Goal: Transaction & Acquisition: Purchase product/service

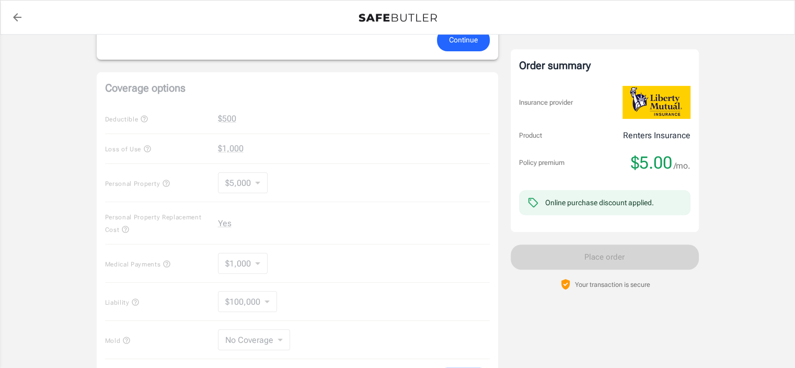
scroll to position [366, 0]
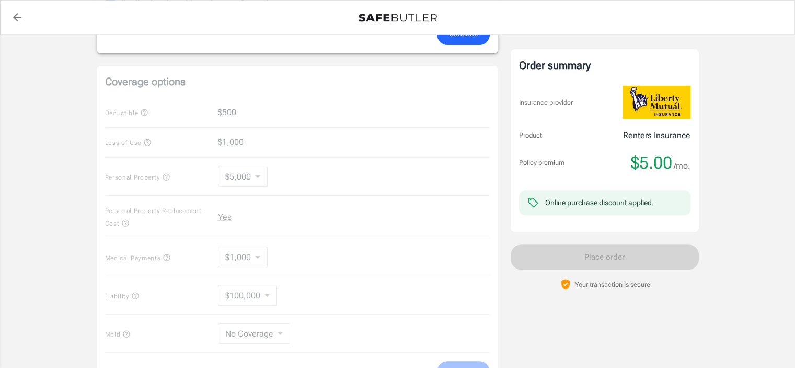
click at [258, 174] on div "Coverage options Deductible $500 Loss of Use $1,000 Personal Property $5,000 50…" at bounding box center [298, 229] width 402 height 326
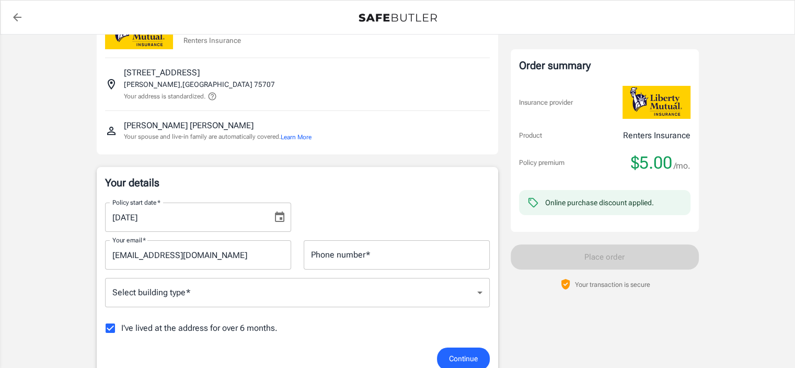
scroll to position [105, 0]
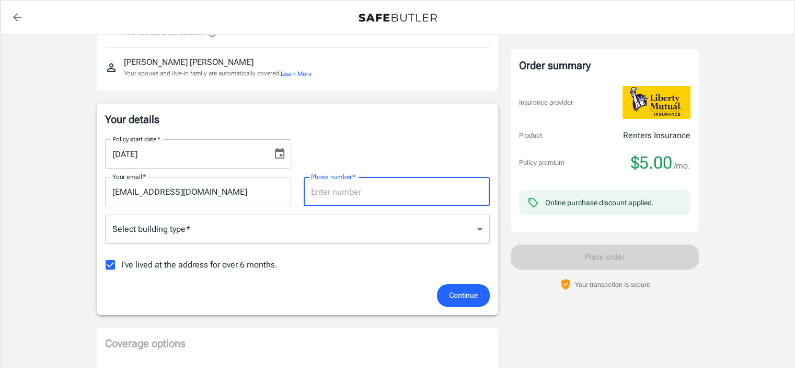
click at [370, 193] on input "Phone number   *" at bounding box center [397, 191] width 186 height 29
type input "9032167506"
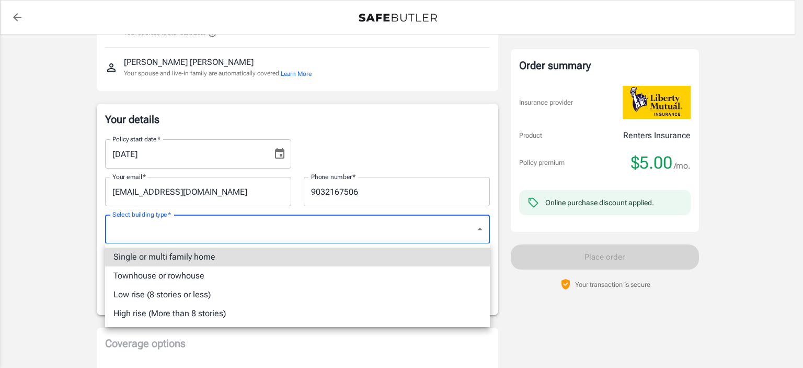
click at [187, 294] on li "Low rise (8 stories or less)" at bounding box center [297, 294] width 385 height 19
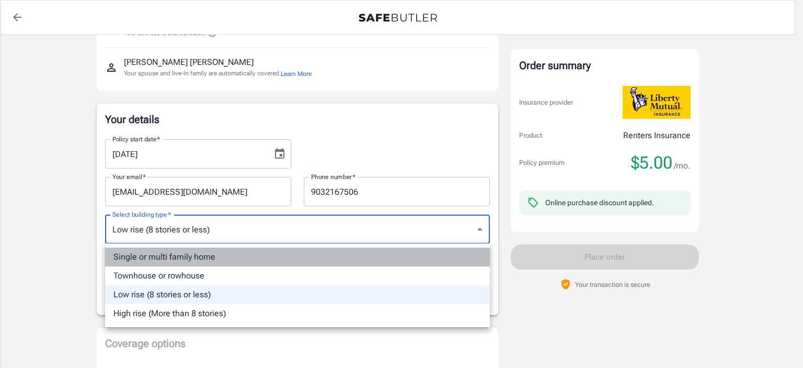
click at [188, 257] on li "Single or multi family home" at bounding box center [297, 256] width 385 height 19
type input "singlefamily"
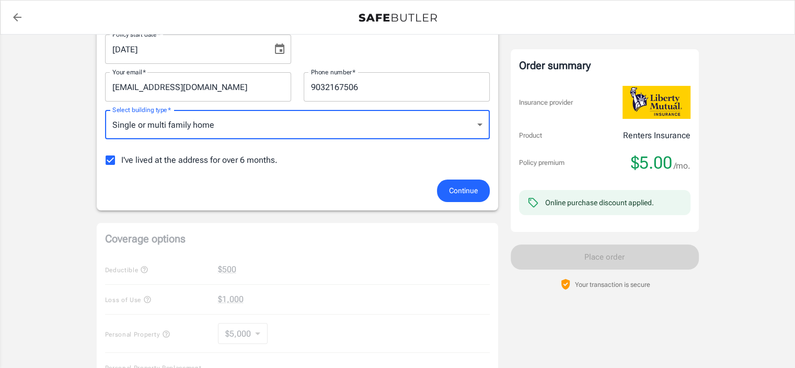
scroll to position [261, 0]
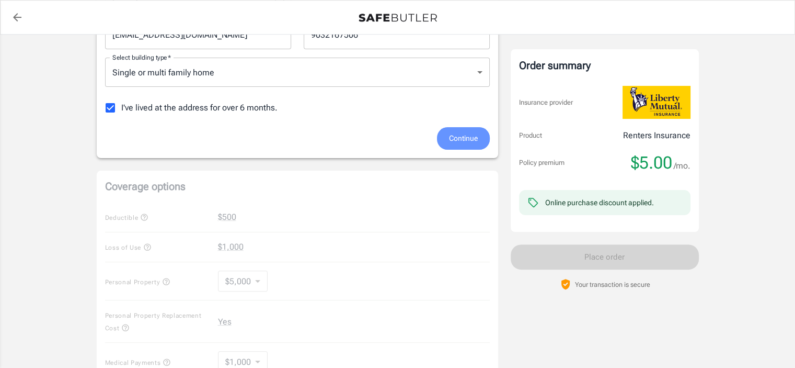
click at [463, 133] on span "Continue" at bounding box center [463, 138] width 29 height 13
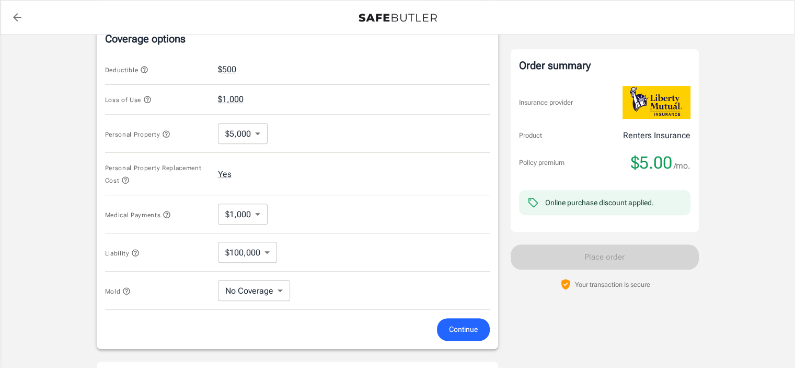
scroll to position [419, 0]
click at [259, 131] on body "Policy premium $ 5.00 /mo Liberty Mutual Renters Insurance [STREET_ADDRESS] You…" at bounding box center [401, 103] width 803 height 1045
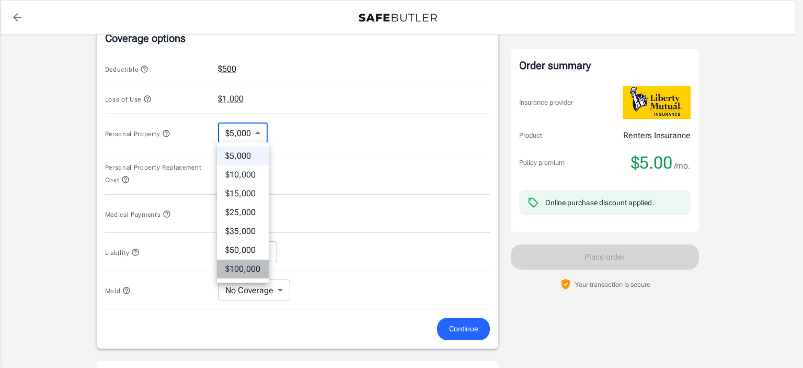
click at [245, 266] on li "$100,000" at bounding box center [243, 268] width 52 height 19
type input "100000"
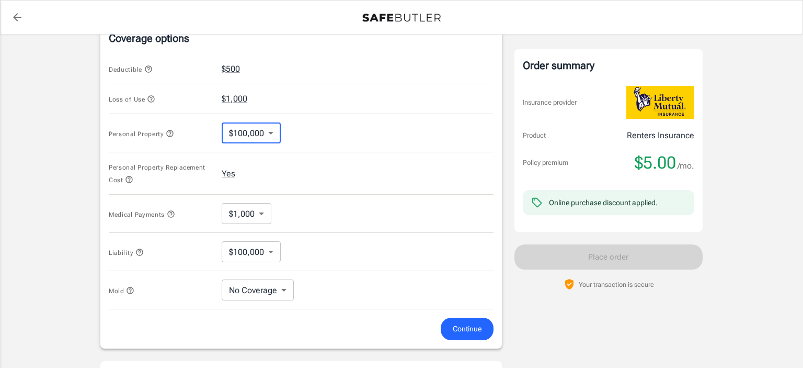
click at [267, 131] on body "Policy premium $ 5.00 /mo Liberty Mutual Renters Insurance [STREET_ADDRESS] You…" at bounding box center [401, 103] width 803 height 1045
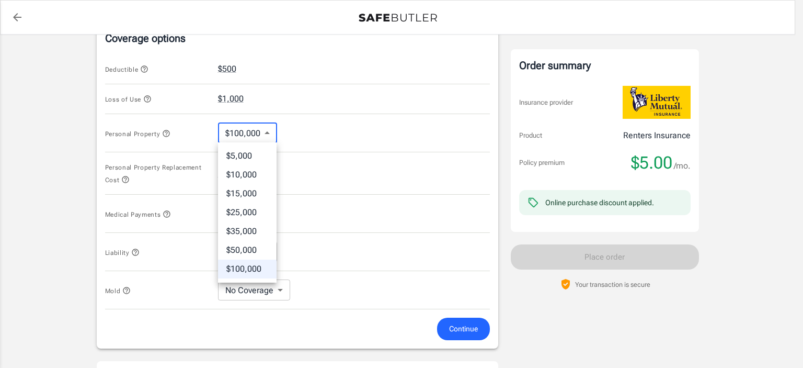
click at [267, 131] on div at bounding box center [401, 184] width 803 height 368
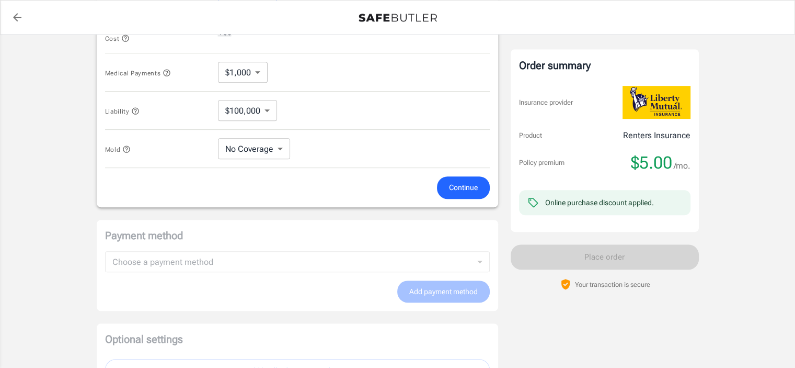
scroll to position [576, 0]
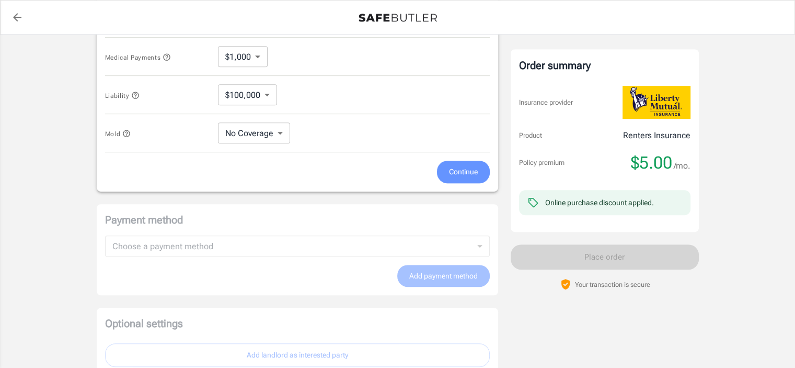
click at [461, 166] on span "Continue" at bounding box center [463, 171] width 29 height 13
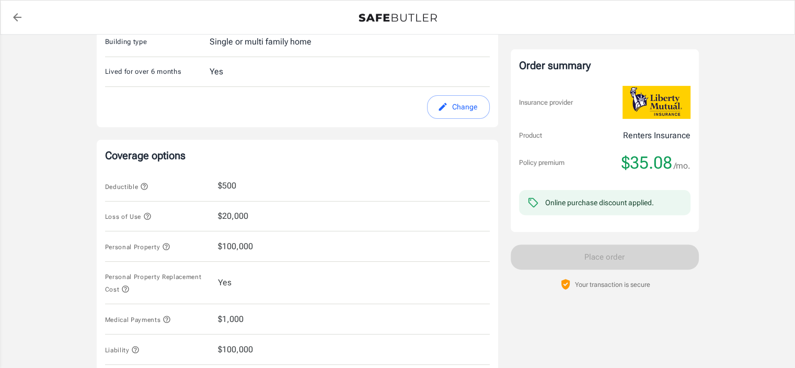
scroll to position [418, 0]
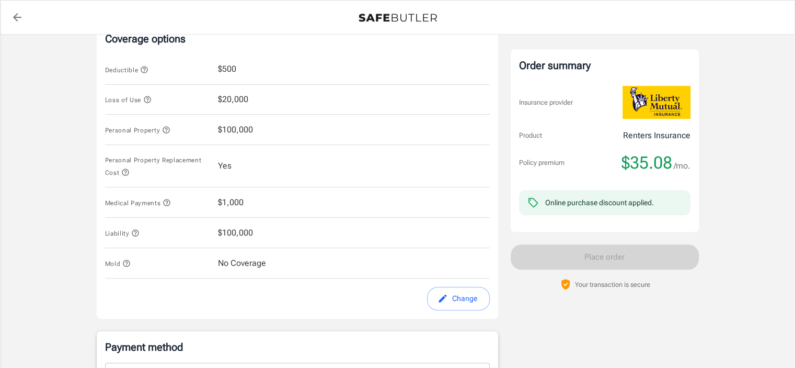
click at [169, 129] on icon "button" at bounding box center [166, 129] width 8 height 8
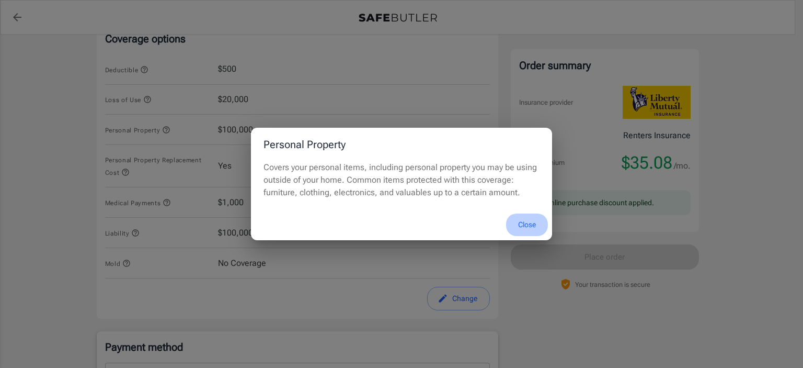
click at [529, 225] on button "Close" at bounding box center [527, 224] width 42 height 22
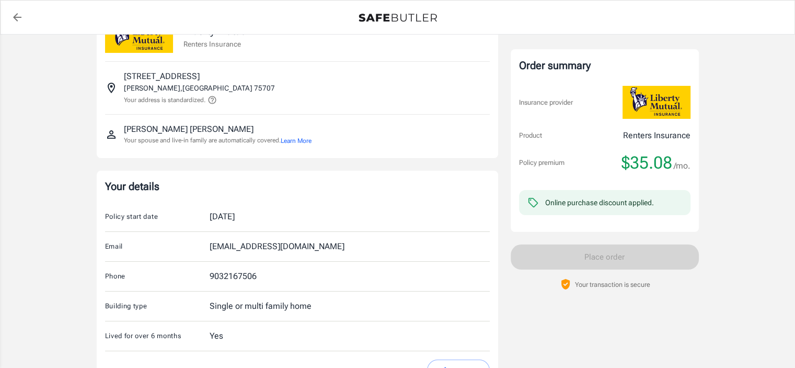
scroll to position [0, 0]
